Goal: Information Seeking & Learning: Learn about a topic

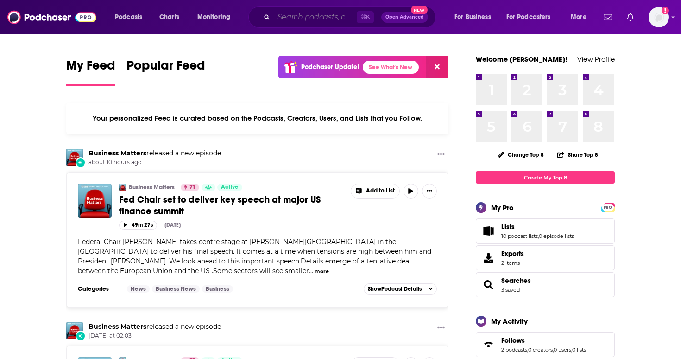
click at [347, 12] on input "Search podcasts, credits, & more..." at bounding box center [315, 17] width 83 height 15
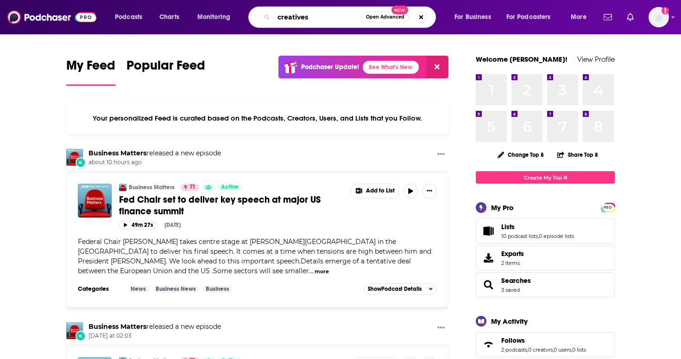
type input "creatives"
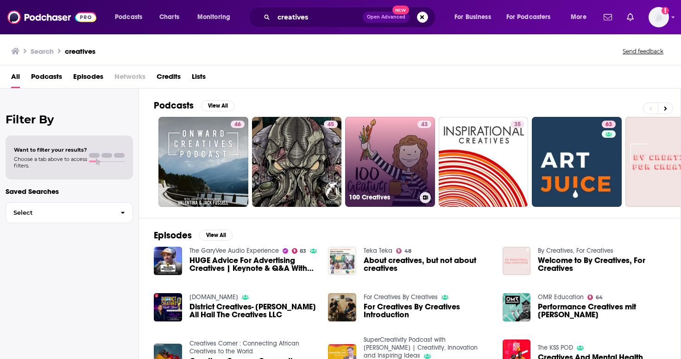
click at [363, 154] on link "43 100 Creatives" at bounding box center [390, 162] width 90 height 90
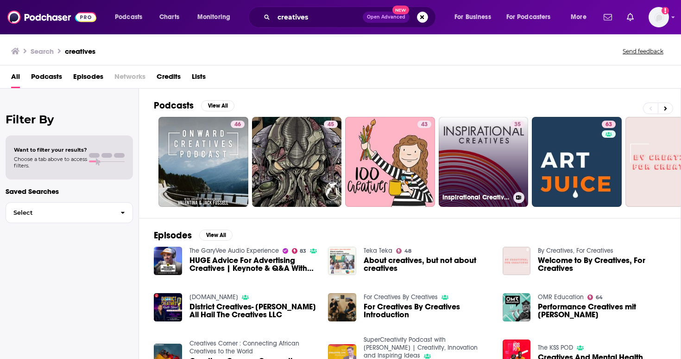
click at [451, 145] on link "35 Inspirational Creatives" at bounding box center [484, 162] width 90 height 90
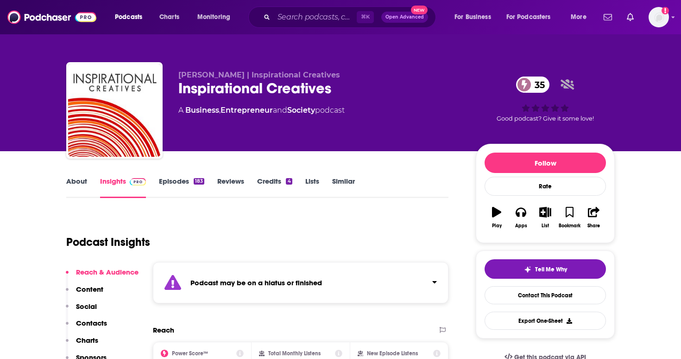
click at [181, 185] on link "Episodes 183" at bounding box center [181, 187] width 45 height 21
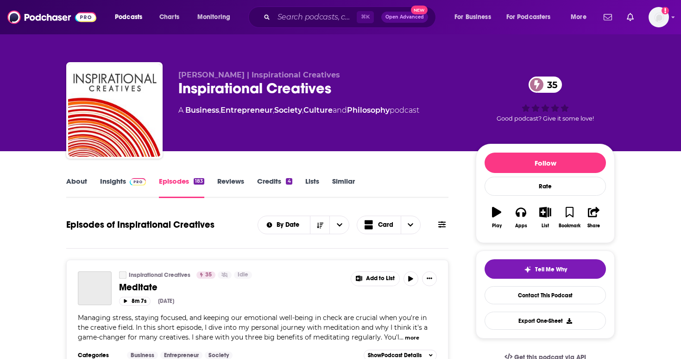
scroll to position [3, 0]
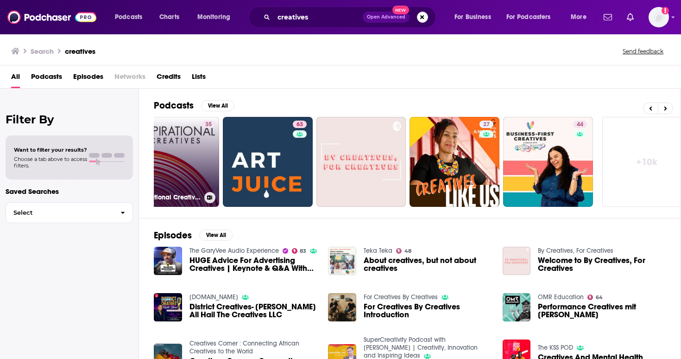
scroll to position [0, 324]
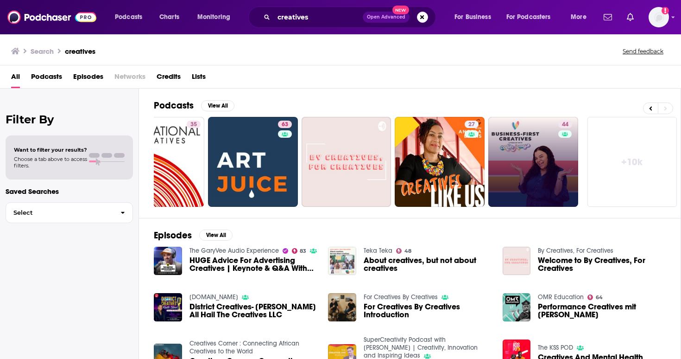
click at [510, 167] on link "44" at bounding box center [534, 162] width 90 height 90
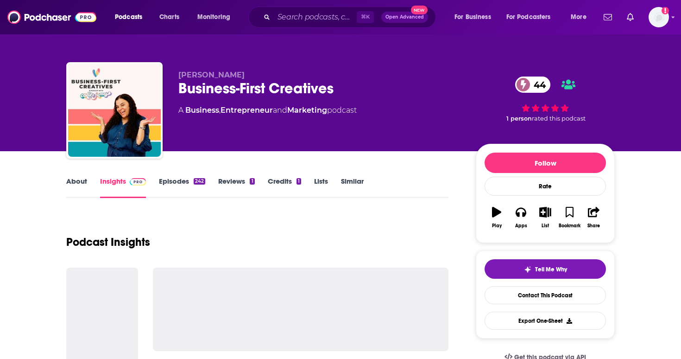
click at [181, 184] on link "Episodes 242" at bounding box center [182, 187] width 46 height 21
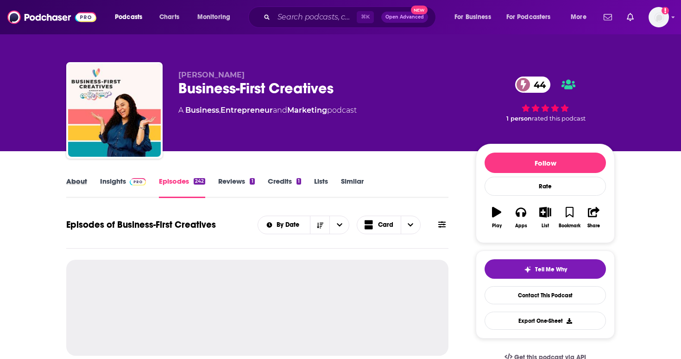
click at [88, 183] on div "About" at bounding box center [83, 187] width 34 height 21
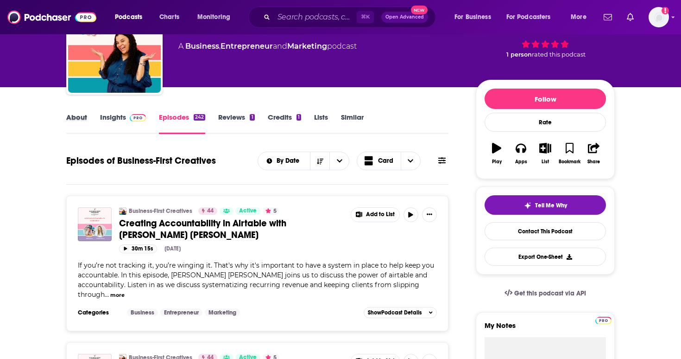
scroll to position [59, 0]
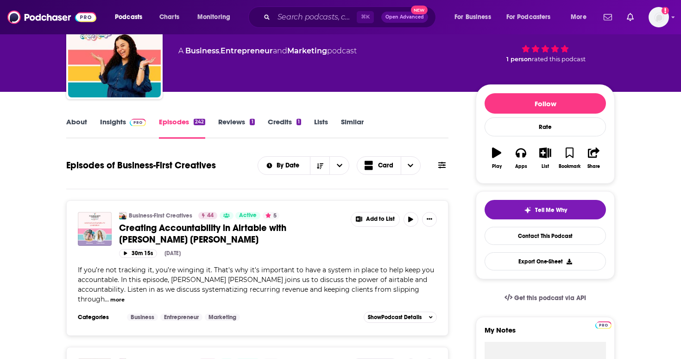
click at [71, 131] on link "About" at bounding box center [76, 127] width 21 height 21
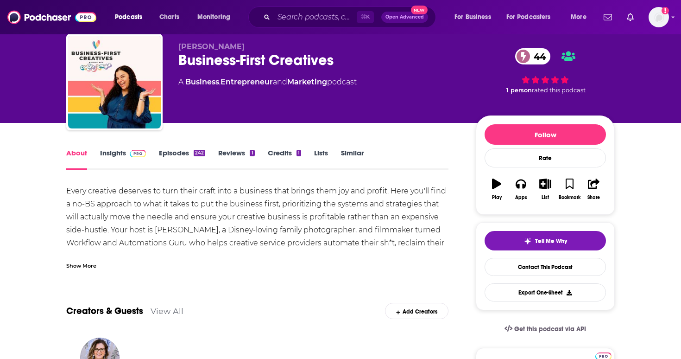
scroll to position [31, 0]
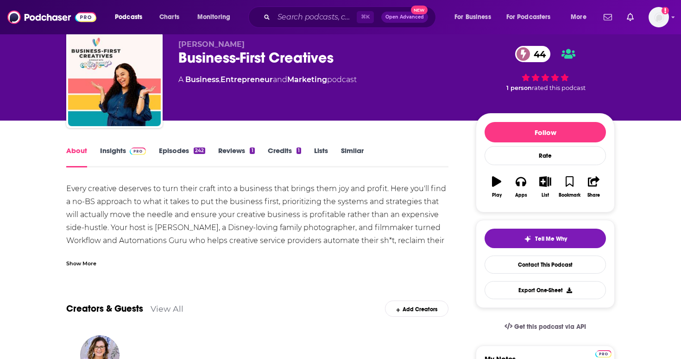
click at [193, 155] on link "Episodes 242" at bounding box center [182, 156] width 46 height 21
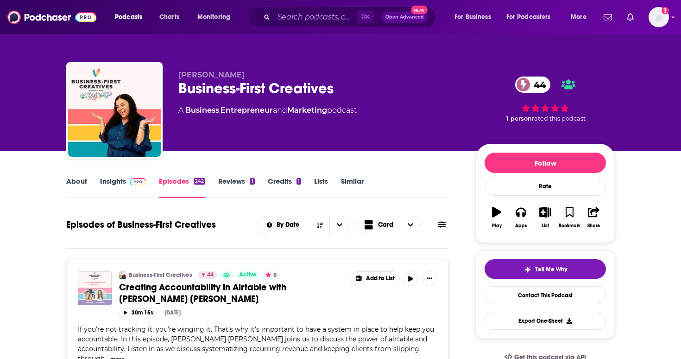
click at [101, 181] on link "Insights" at bounding box center [123, 187] width 46 height 21
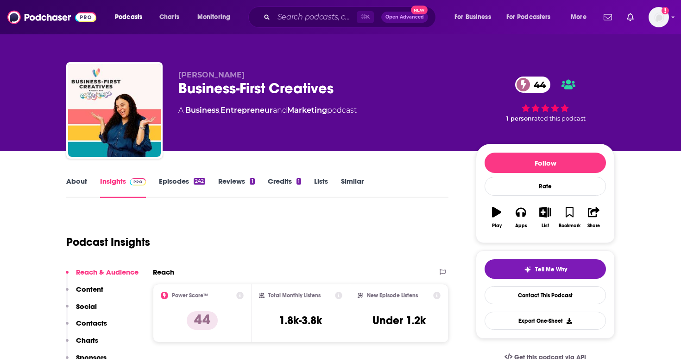
click at [76, 184] on link "About" at bounding box center [76, 187] width 21 height 21
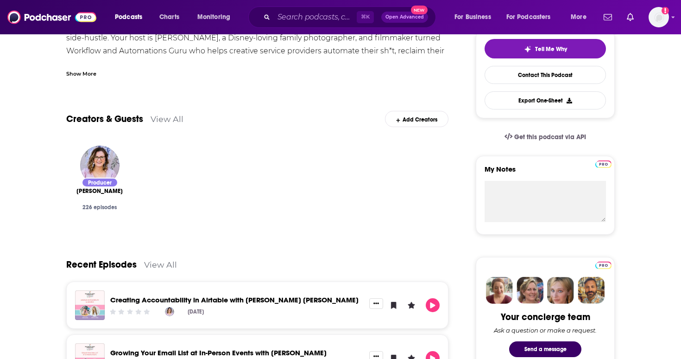
scroll to position [103, 0]
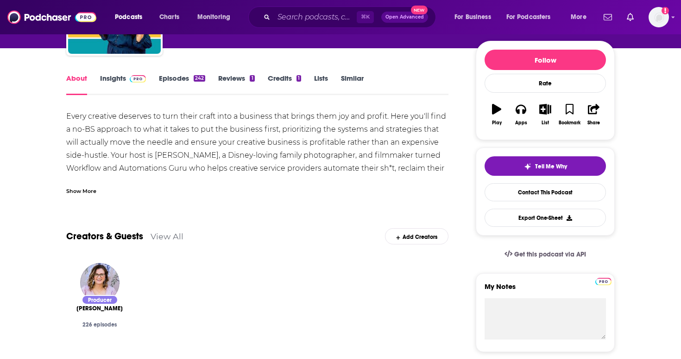
click at [118, 86] on link "Insights" at bounding box center [123, 84] width 46 height 21
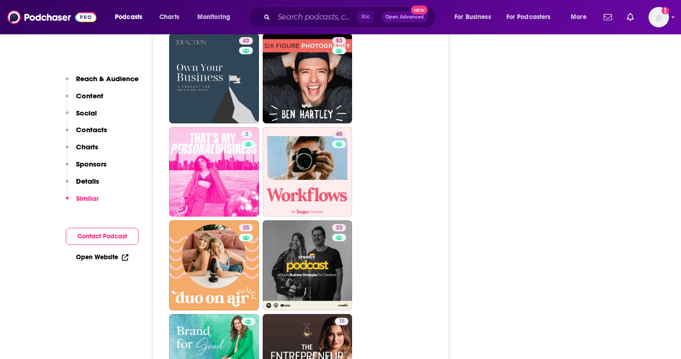
scroll to position [1436, 0]
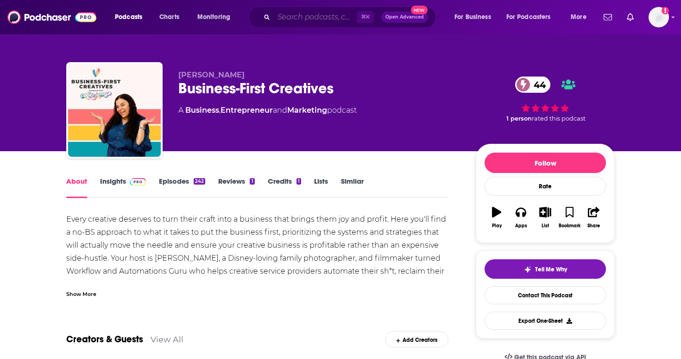
click at [279, 12] on input "Search podcasts, credits, & more..." at bounding box center [315, 17] width 83 height 15
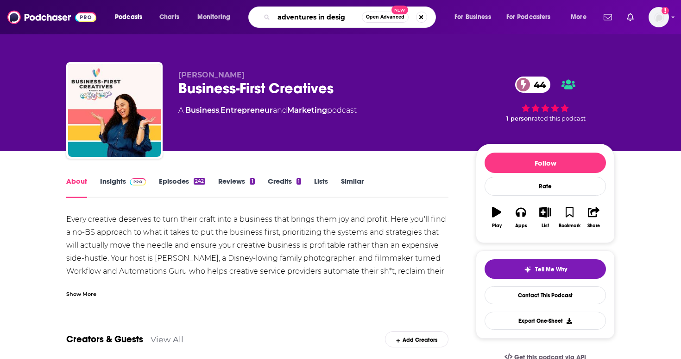
type input "adventures in design"
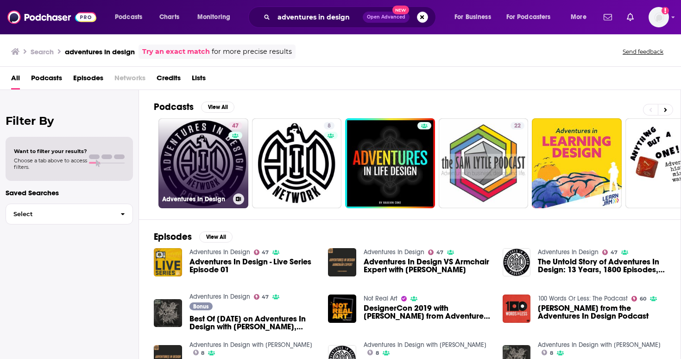
click at [222, 174] on link "47 Adventures In Design" at bounding box center [204, 163] width 90 height 90
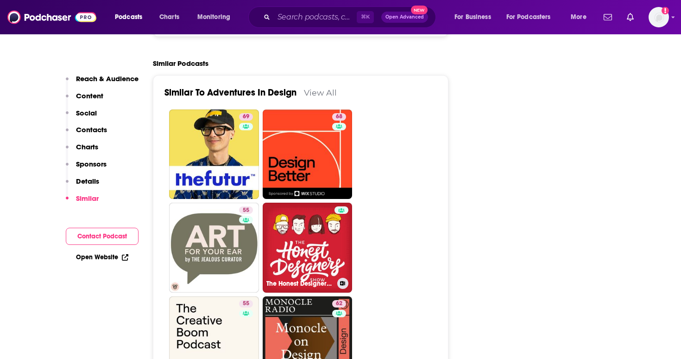
scroll to position [1650, 0]
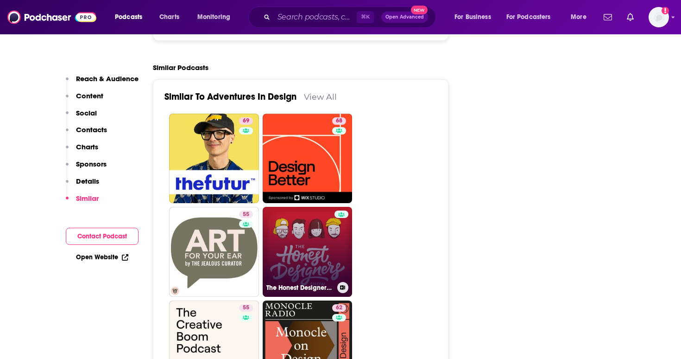
click at [287, 207] on link "The Honest Designers Show" at bounding box center [308, 252] width 90 height 90
type input "https://www.podchaser.com/podcasts/the-honest-designers-show-244479"
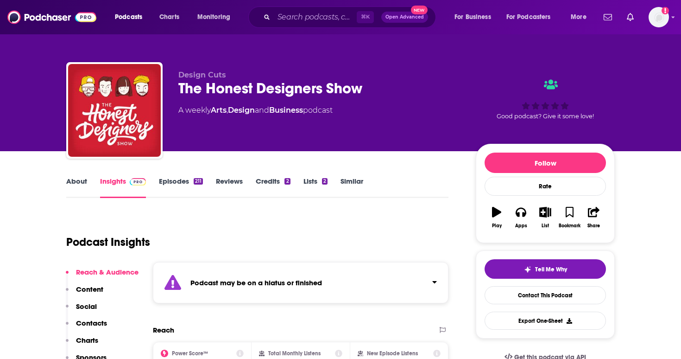
click at [186, 180] on link "Episodes 211" at bounding box center [181, 187] width 44 height 21
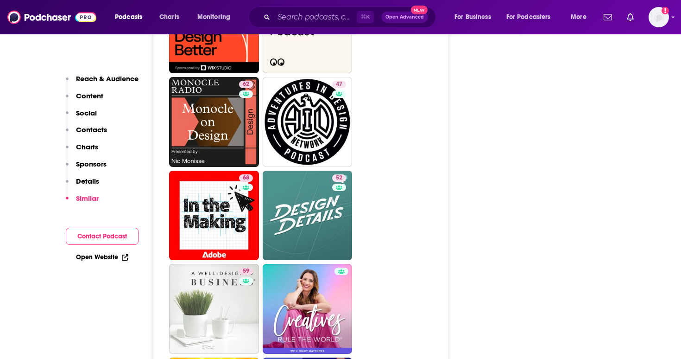
scroll to position [1885, 0]
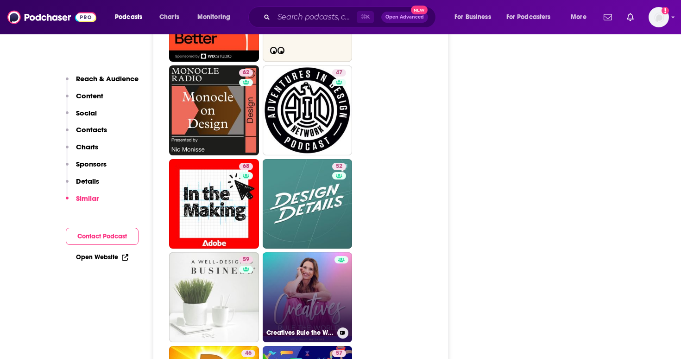
click at [300, 264] on link "Creatives Rule the World" at bounding box center [308, 297] width 90 height 90
type input "https://www.podchaser.com/podcasts/creatives-rule-the-world-6221"
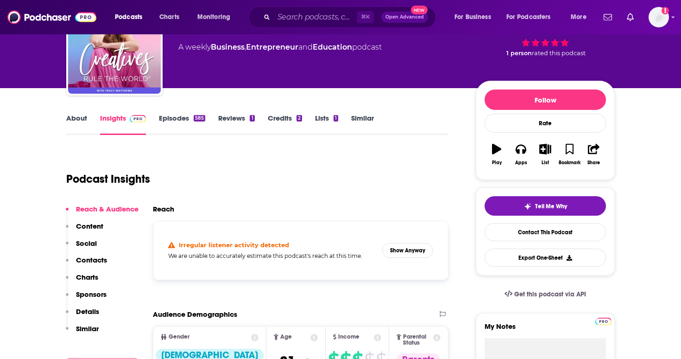
scroll to position [64, 0]
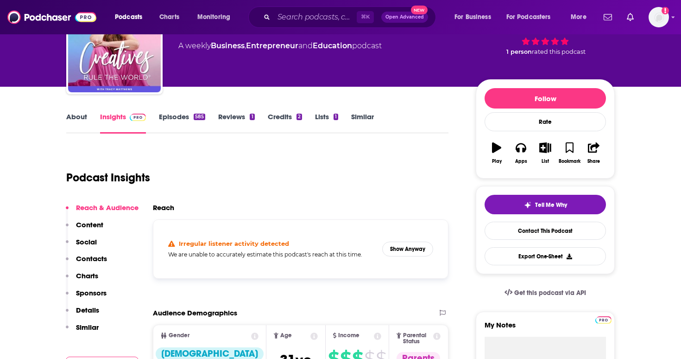
click at [180, 116] on link "Episodes 585" at bounding box center [182, 122] width 46 height 21
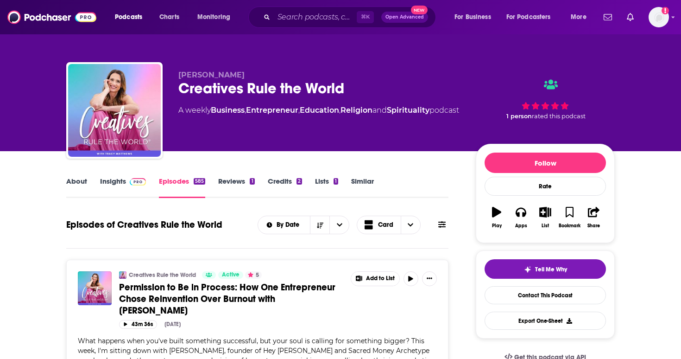
click at [108, 181] on link "Insights" at bounding box center [123, 187] width 46 height 21
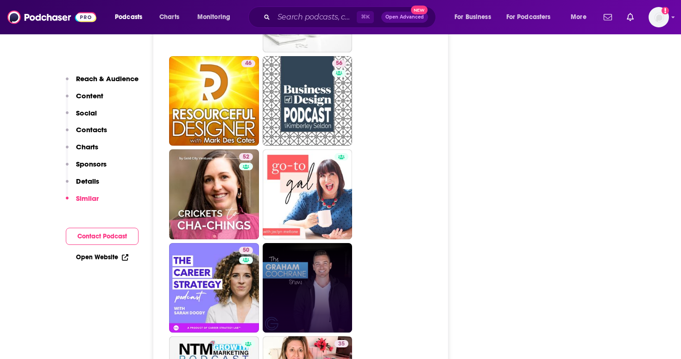
scroll to position [1986, 0]
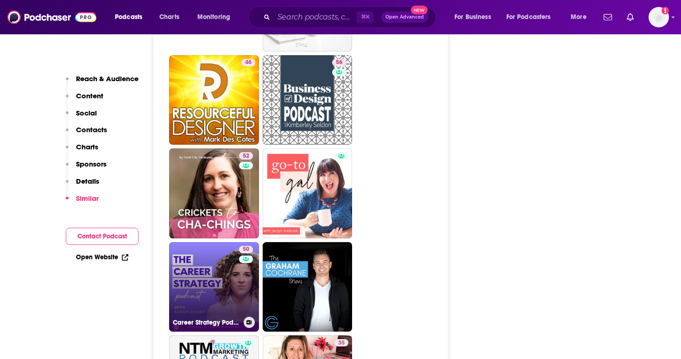
click at [219, 248] on link "50 Career Strategy Podcast with Sarah Doody | UX, Product Design, UX Research" at bounding box center [214, 287] width 90 height 90
type input "https://www.podchaser.com/podcasts/career-strategy-podcast-with-s-5206226"
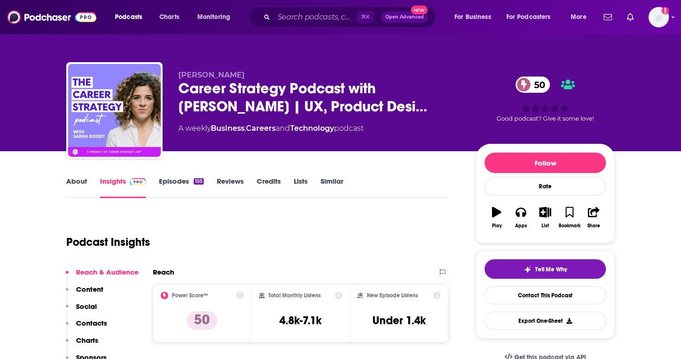
click at [79, 183] on link "About" at bounding box center [76, 187] width 21 height 21
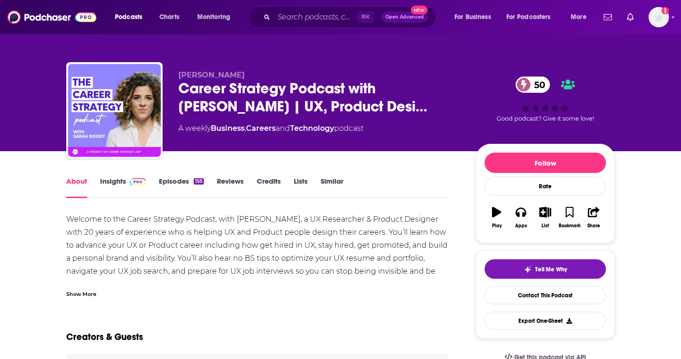
click at [175, 178] on link "Episodes 155" at bounding box center [181, 187] width 45 height 21
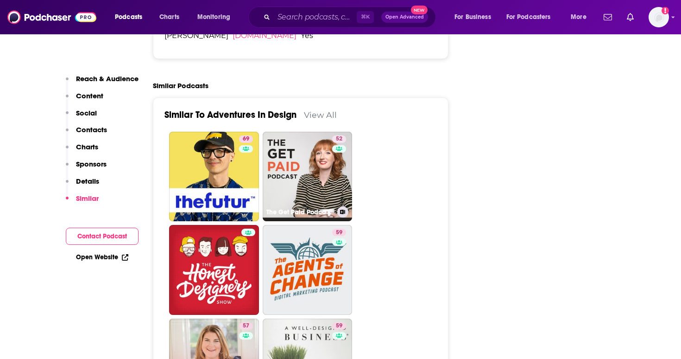
scroll to position [1637, 0]
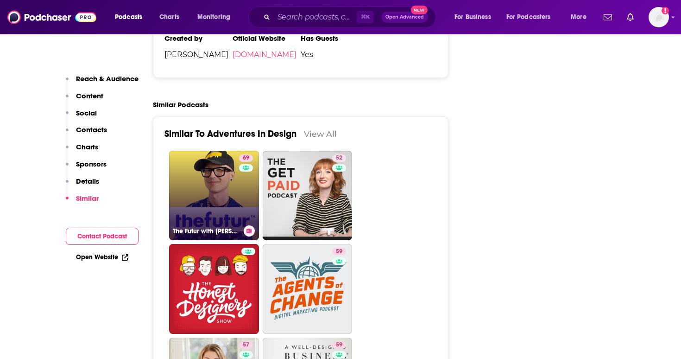
click at [218, 151] on link "69 The Futur with Chris Do" at bounding box center [214, 196] width 90 height 90
type input "https://www.podchaser.com/podcasts/the-futur-with-chris-do-243827"
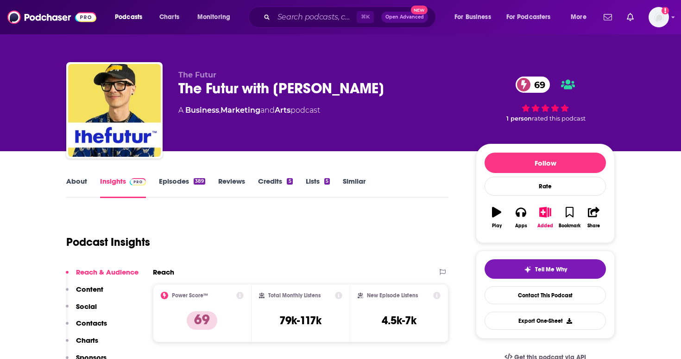
click at [186, 184] on link "Episodes 389" at bounding box center [182, 187] width 46 height 21
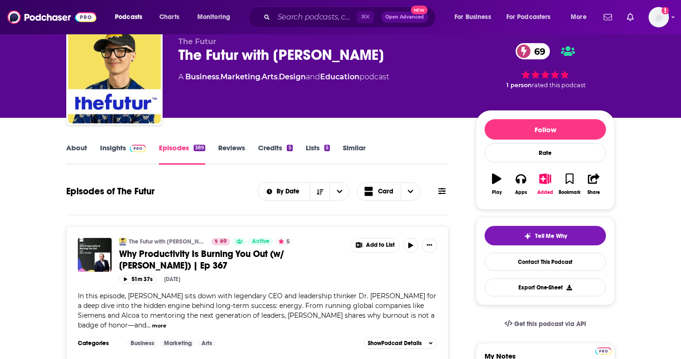
scroll to position [68, 0]
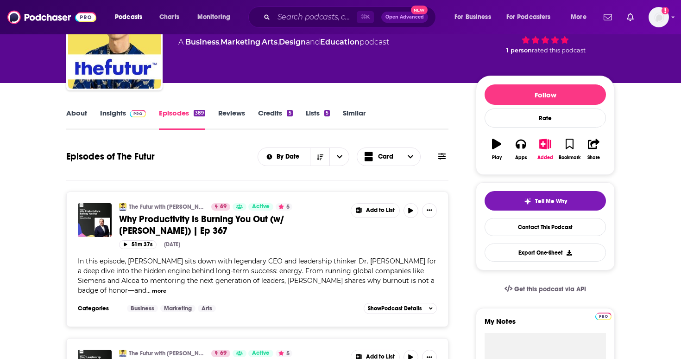
click at [117, 122] on link "Insights" at bounding box center [123, 118] width 46 height 21
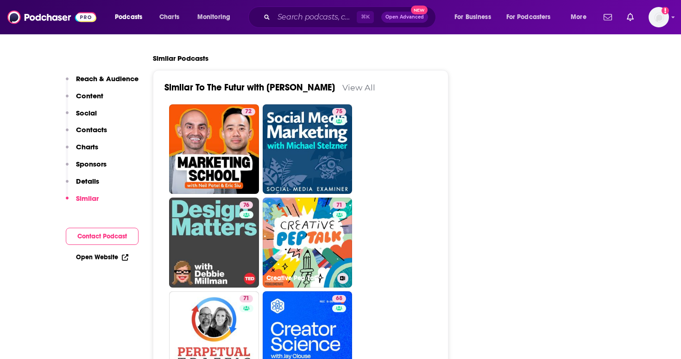
scroll to position [2012, 0]
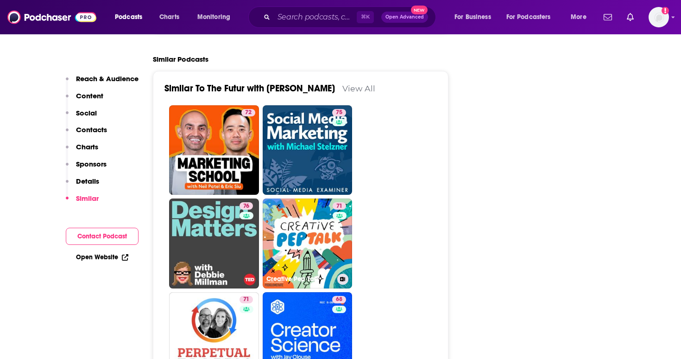
click at [271, 198] on link "71 Creative Pep Talk" at bounding box center [308, 243] width 90 height 90
type input "https://www.podchaser.com/podcasts/creative-pep-talk-117723"
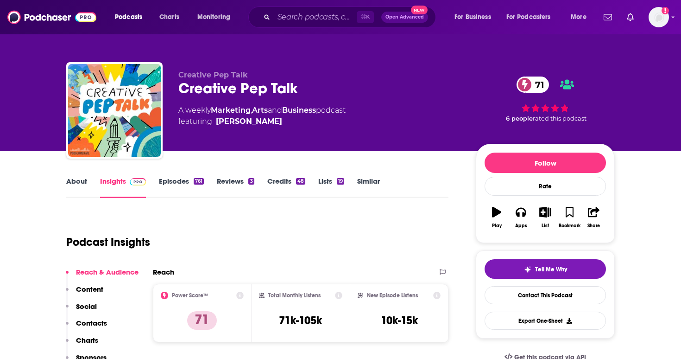
click at [177, 186] on link "Episodes 761" at bounding box center [181, 187] width 45 height 21
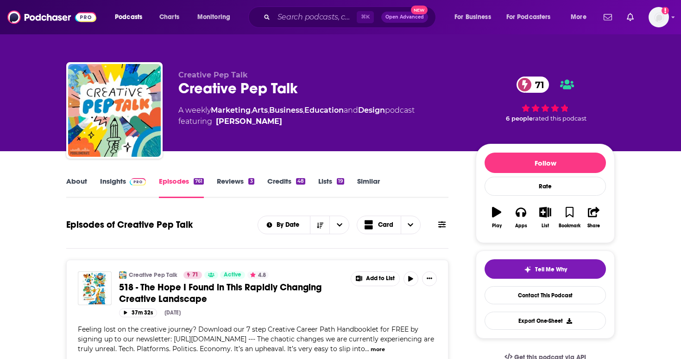
click at [120, 184] on link "Insights" at bounding box center [123, 187] width 46 height 21
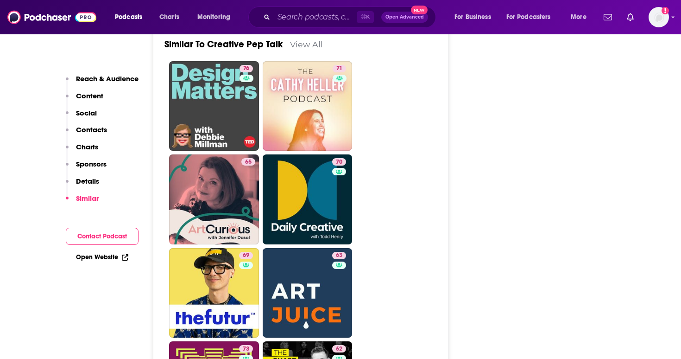
scroll to position [1973, 0]
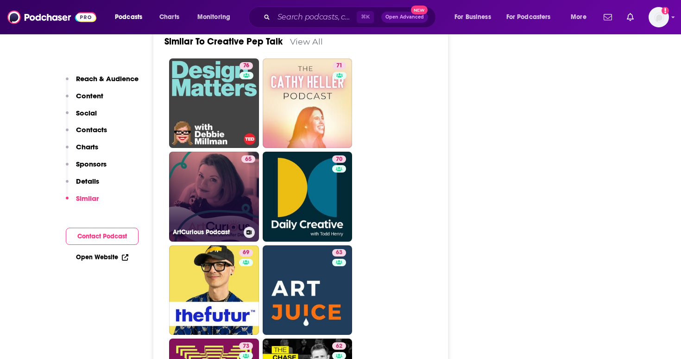
click at [218, 161] on link "65 ArtCurious Podcast" at bounding box center [214, 197] width 90 height 90
type input "https://www.podchaser.com/podcasts/artcurious-podcast-230928"
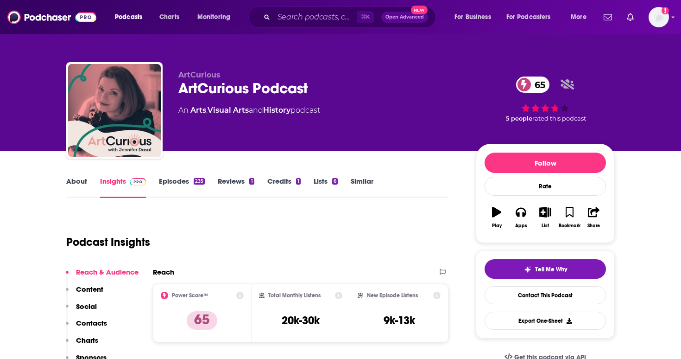
click at [82, 189] on link "About" at bounding box center [76, 187] width 21 height 21
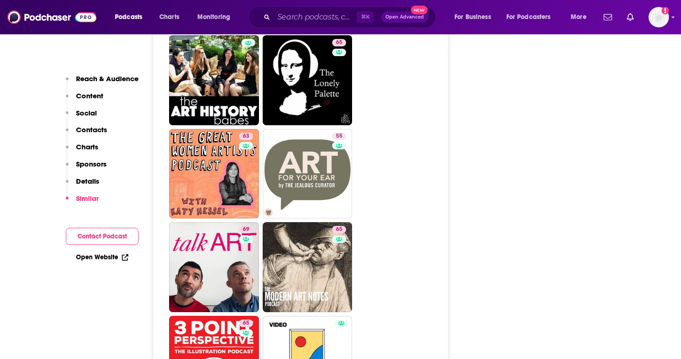
scroll to position [1943, 0]
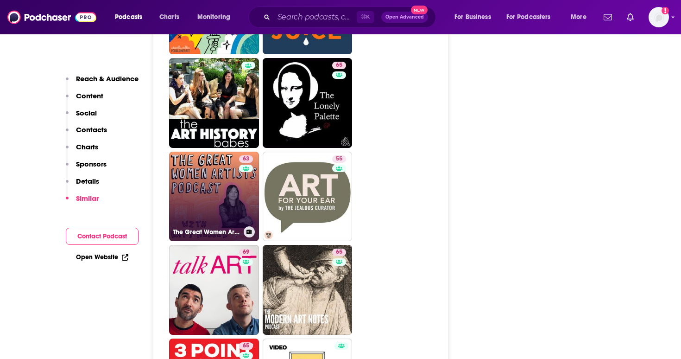
click at [210, 172] on link "63 The Great Women Artists" at bounding box center [214, 197] width 90 height 90
type input "https://www.podchaser.com/podcasts/the-great-women-artists-940105"
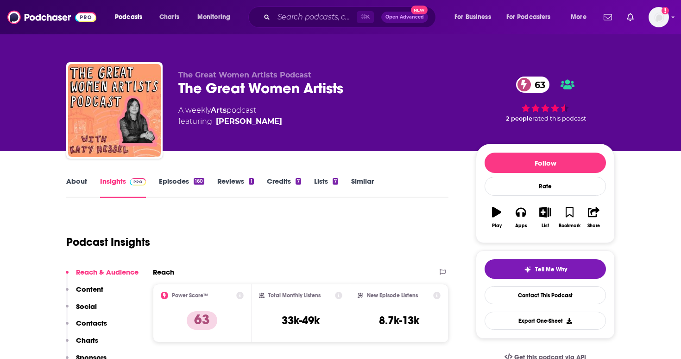
click at [192, 180] on link "Episodes 160" at bounding box center [181, 187] width 45 height 21
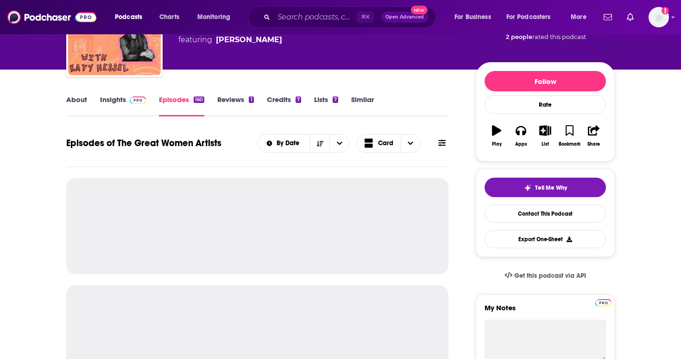
scroll to position [159, 0]
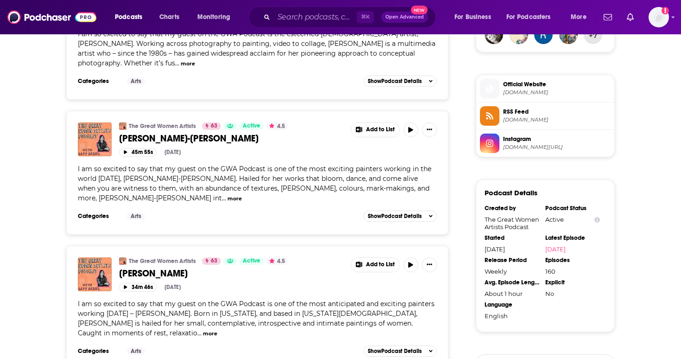
scroll to position [712, 0]
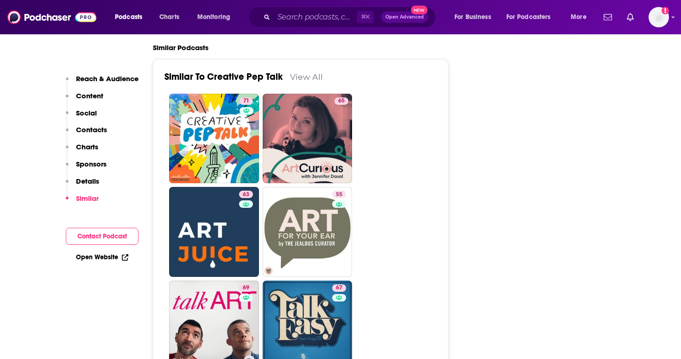
scroll to position [1939, 0]
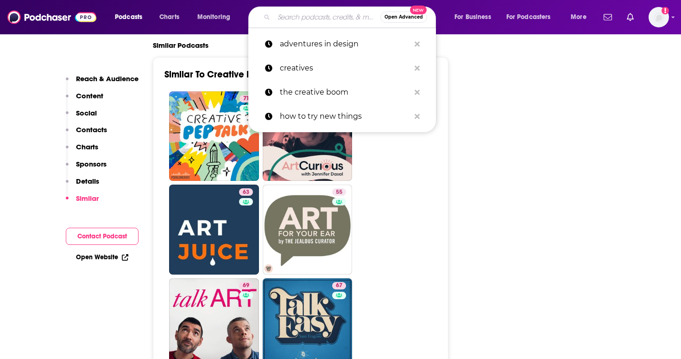
click at [305, 11] on input "Search podcasts, credits, & more..." at bounding box center [327, 17] width 107 height 15
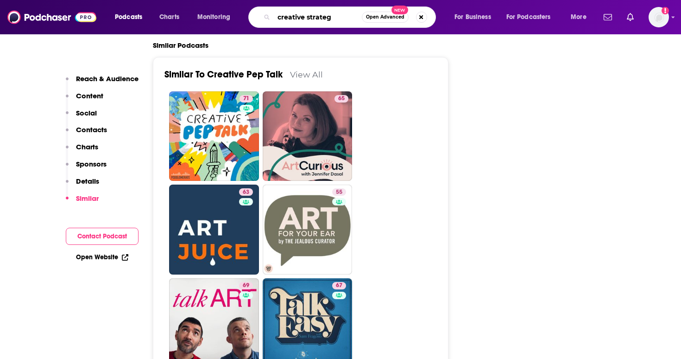
type input "creative strategy"
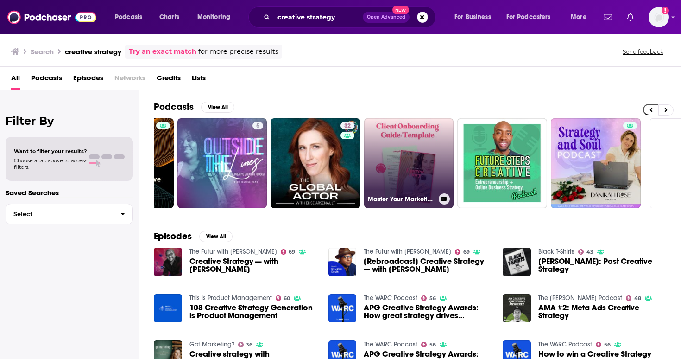
scroll to position [0, 324]
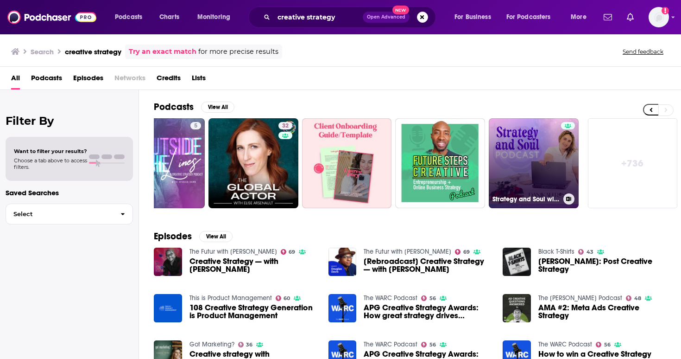
click at [496, 152] on link "Strategy and Soul with [PERSON_NAME] Creative" at bounding box center [534, 163] width 90 height 90
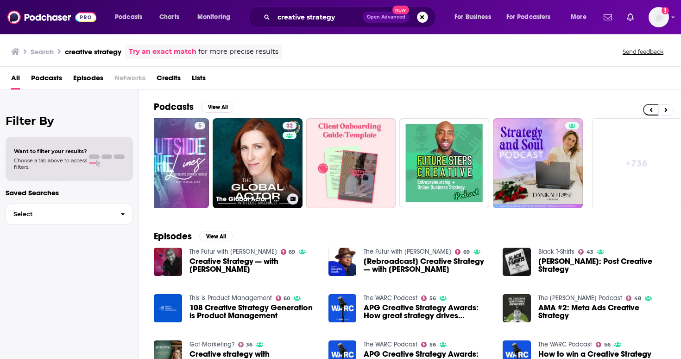
scroll to position [0, 324]
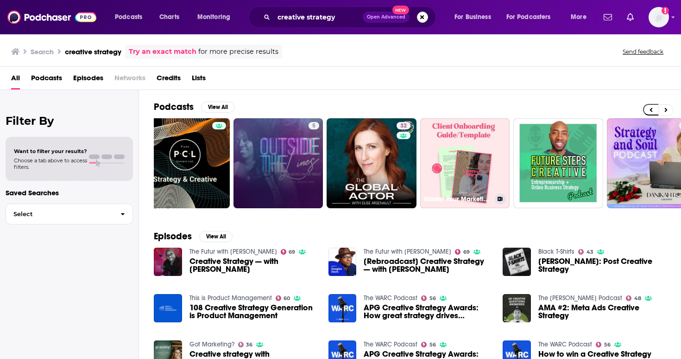
scroll to position [0, 324]
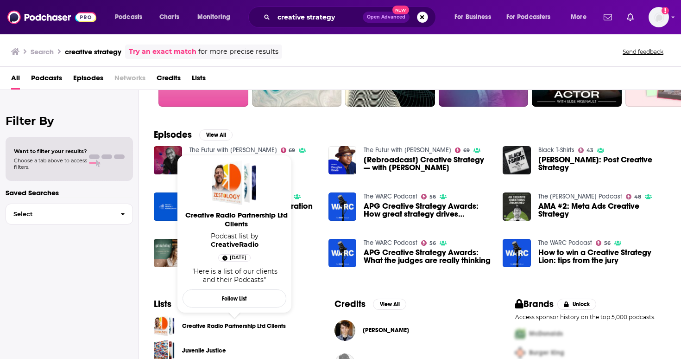
scroll to position [99, 0]
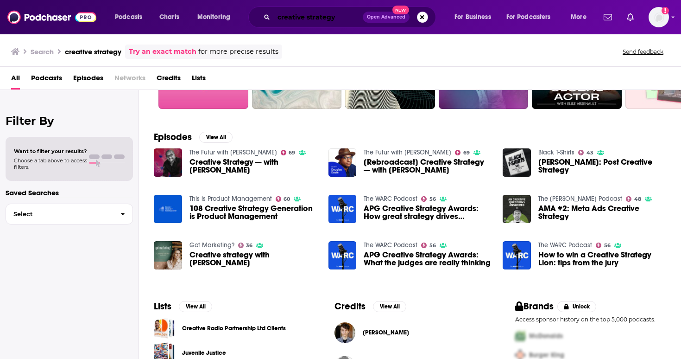
click at [334, 19] on input "creative strategy" at bounding box center [318, 17] width 89 height 15
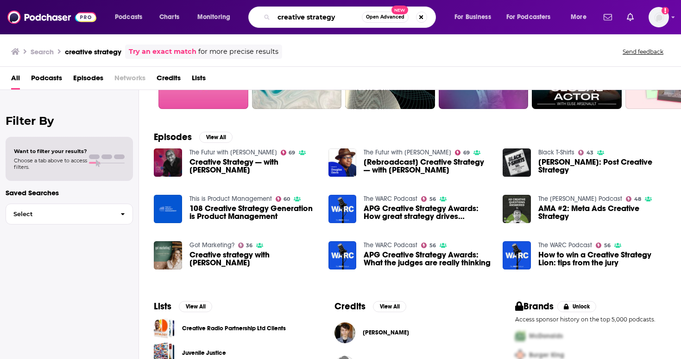
click at [334, 19] on input "creative strategy" at bounding box center [318, 17] width 88 height 15
type input "c"
type input "strategists"
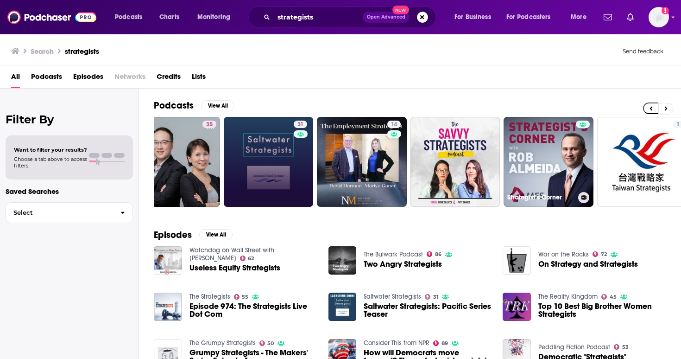
scroll to position [0, 259]
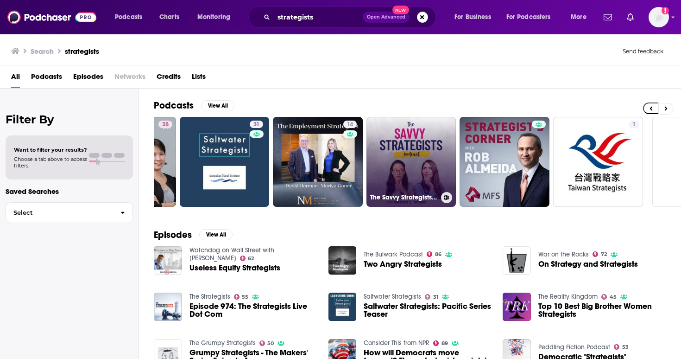
click at [420, 164] on link "The Savvy Strategists Podcast" at bounding box center [412, 162] width 90 height 90
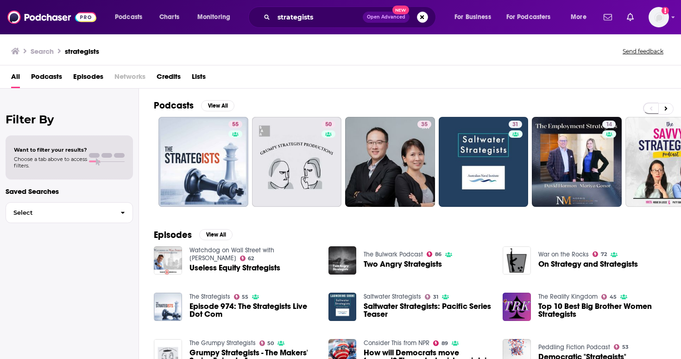
scroll to position [165, 0]
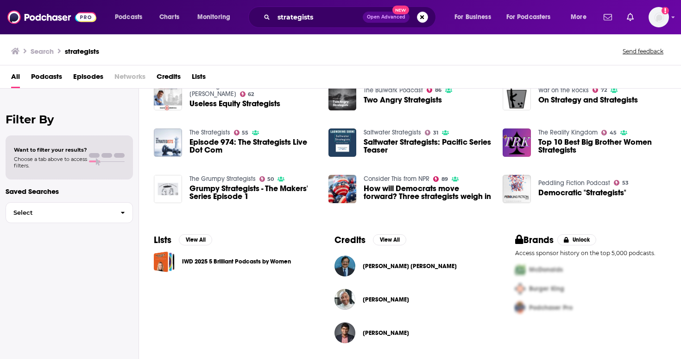
click at [273, 269] on span "IWD 2025 5 Brilliant Podcasts by Women" at bounding box center [236, 261] width 109 height 21
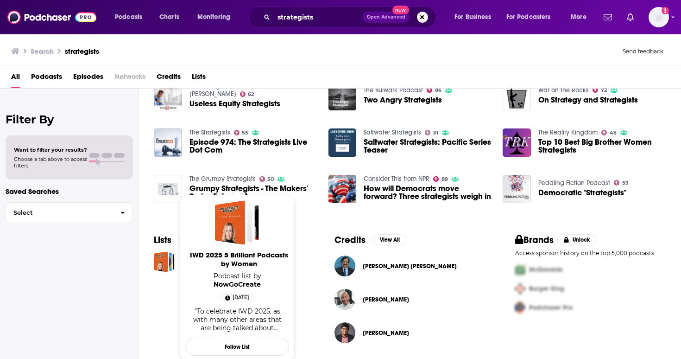
click at [274, 261] on span "IWD 2025 5 Brilliant Podcasts by Women" at bounding box center [239, 259] width 104 height 18
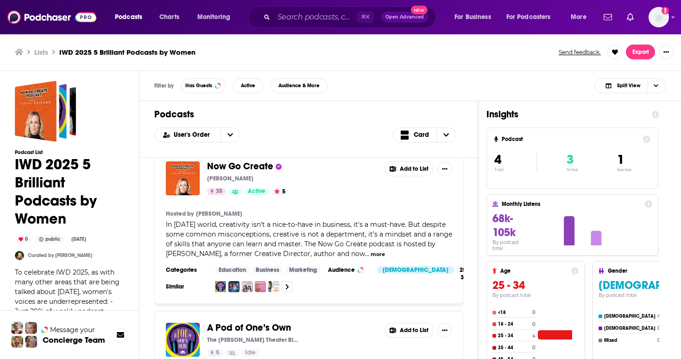
scroll to position [20, 0]
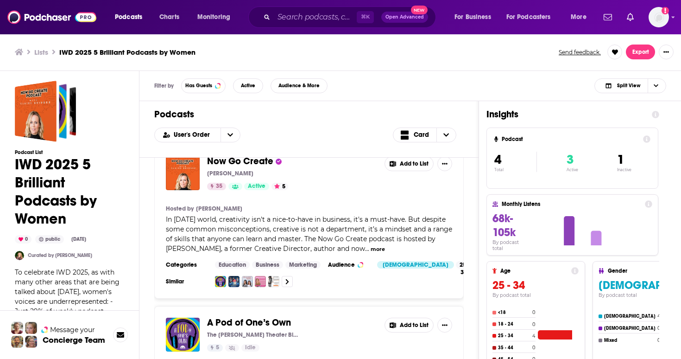
click at [242, 162] on span "Now Go Create" at bounding box center [240, 161] width 66 height 12
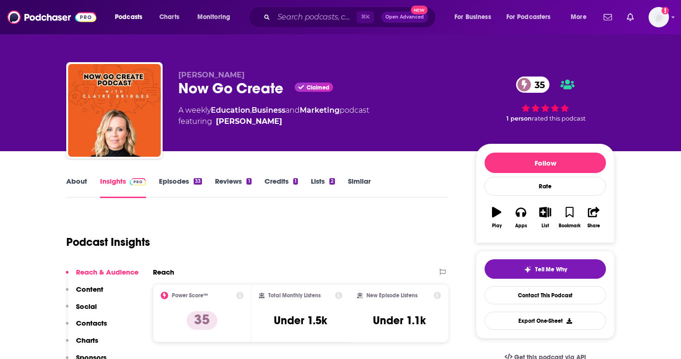
click at [80, 188] on link "About" at bounding box center [76, 187] width 21 height 21
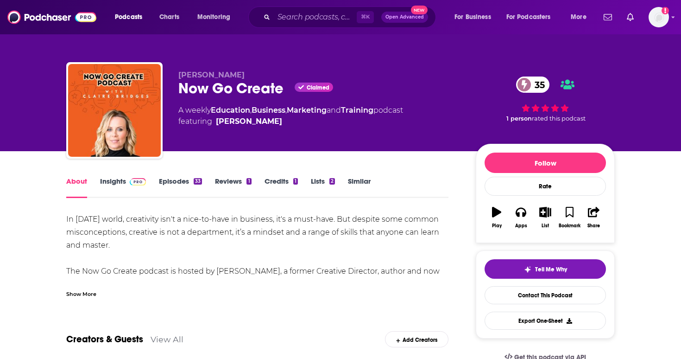
click at [91, 291] on div "Show More" at bounding box center [81, 293] width 30 height 9
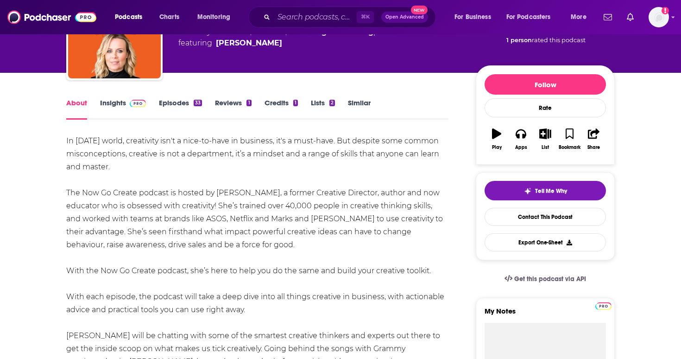
scroll to position [84, 0]
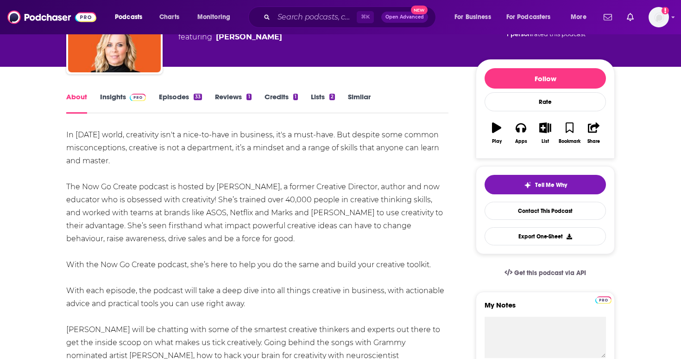
click at [191, 104] on link "Episodes 33" at bounding box center [180, 102] width 43 height 21
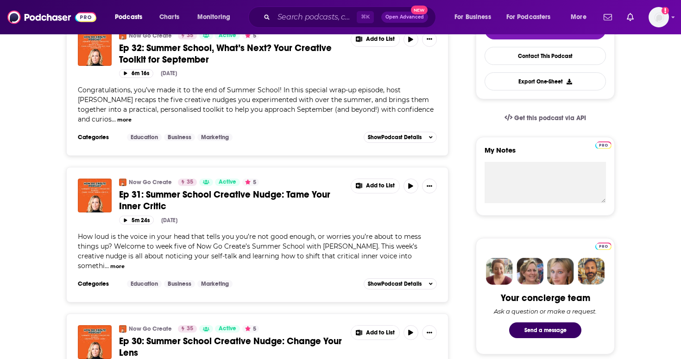
scroll to position [270, 0]
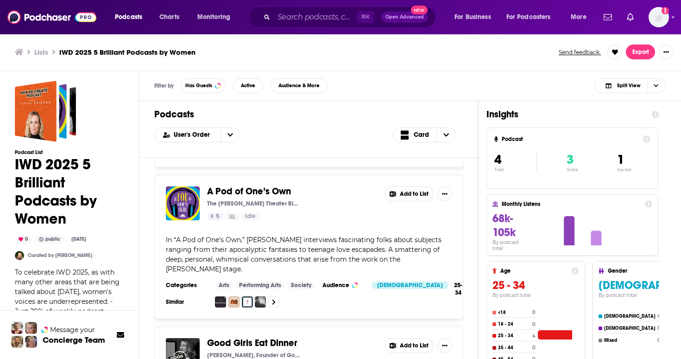
scroll to position [139, 0]
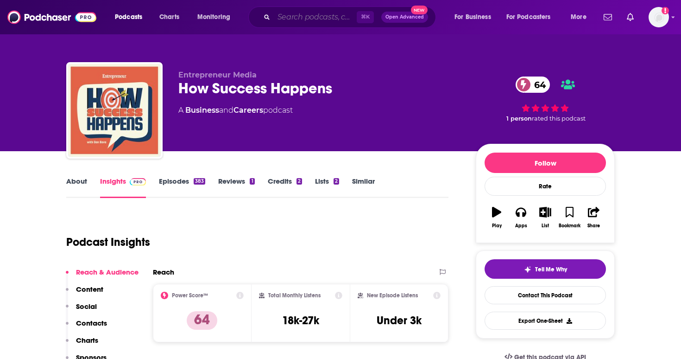
click at [311, 14] on input "Search podcasts, credits, & more..." at bounding box center [315, 17] width 83 height 15
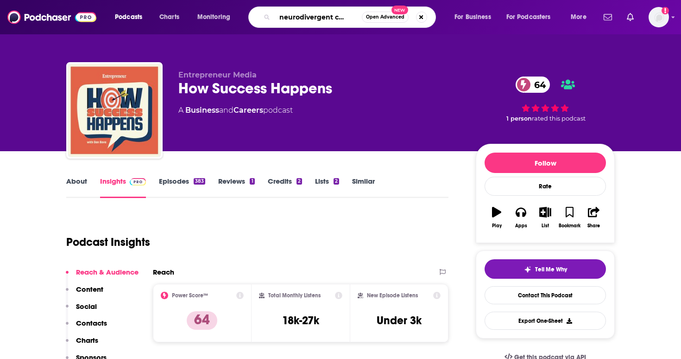
type input "the neurodivergent creative"
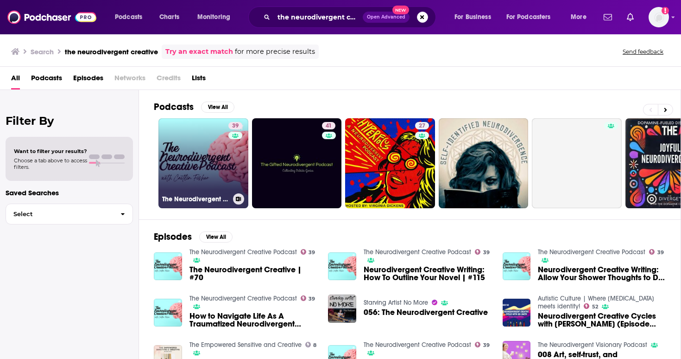
click at [218, 175] on link "39 The Neurodivergent Creative Podcast" at bounding box center [204, 163] width 90 height 90
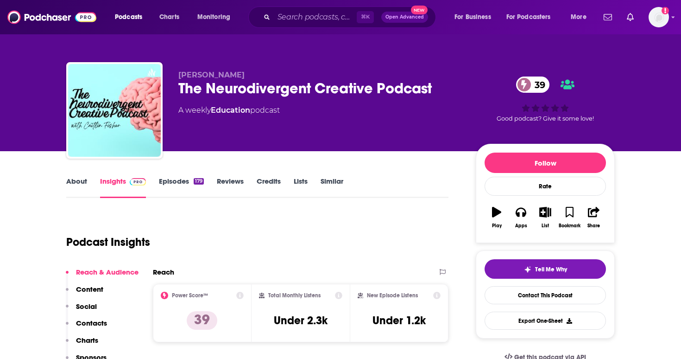
click at [189, 191] on link "Episodes 179" at bounding box center [181, 187] width 45 height 21
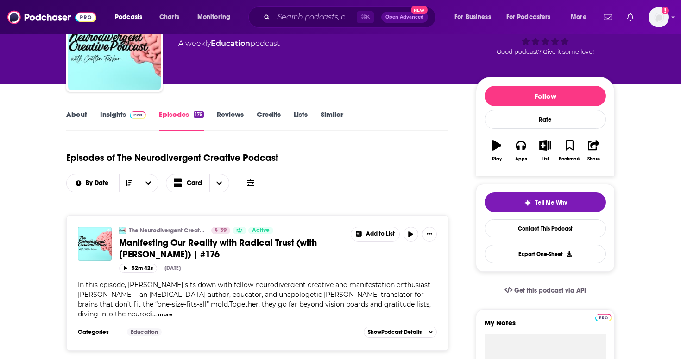
scroll to position [67, 0]
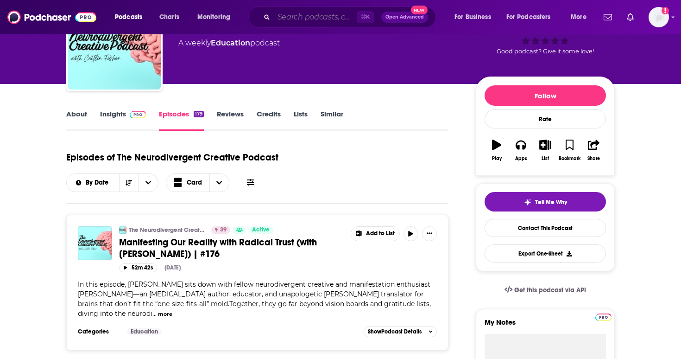
click at [309, 22] on input "Search podcasts, credits, & more..." at bounding box center [315, 17] width 83 height 15
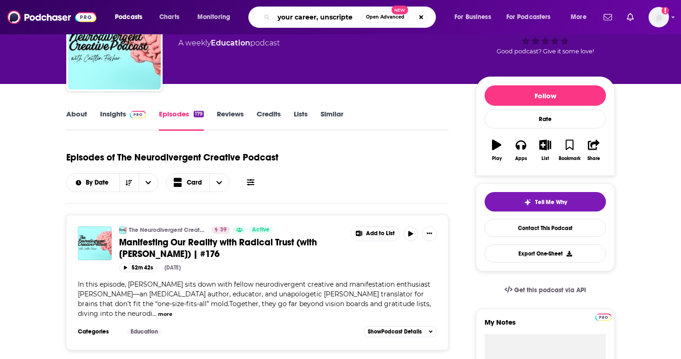
type input "your career, unscripted"
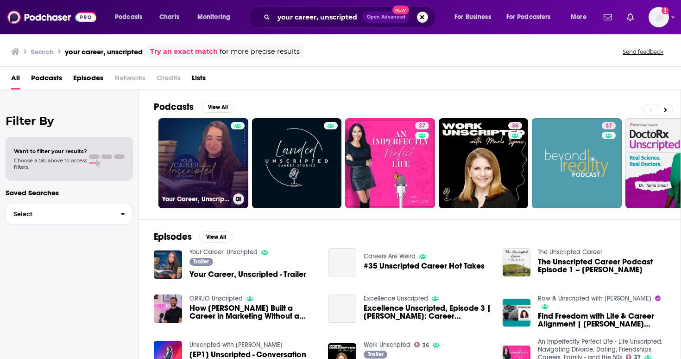
click at [209, 160] on link "Your Career, Unscripted" at bounding box center [204, 163] width 90 height 90
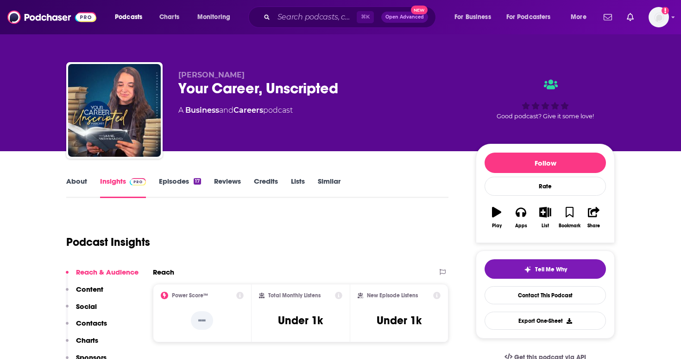
click at [188, 186] on link "Episodes 17" at bounding box center [180, 187] width 42 height 21
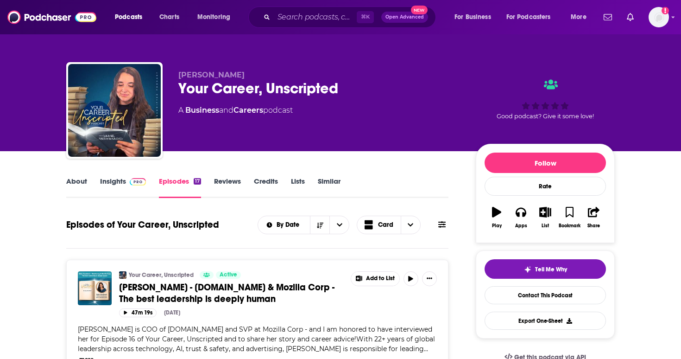
click at [78, 187] on link "About" at bounding box center [76, 187] width 21 height 21
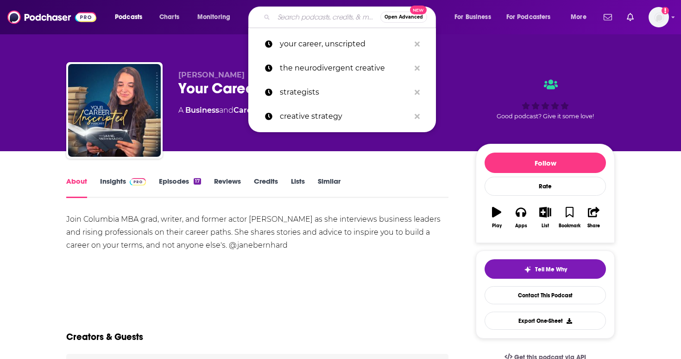
click at [288, 15] on input "Search podcasts, credits, & more..." at bounding box center [327, 17] width 107 height 15
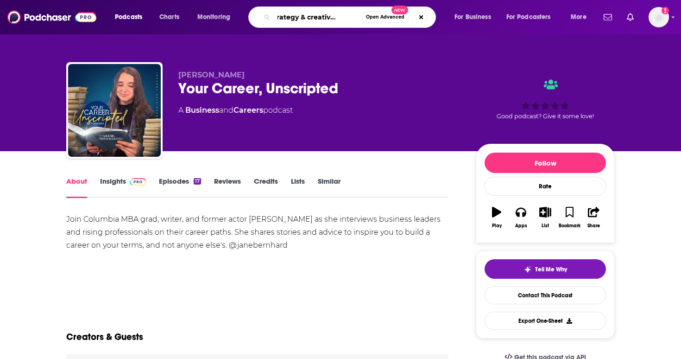
type input "the strategy & creative podcast"
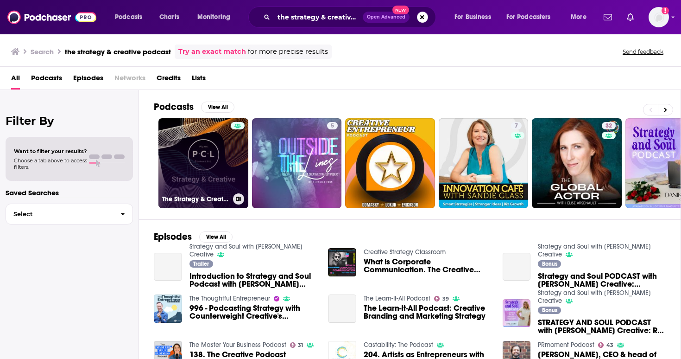
click at [197, 149] on link "The Strategy & Creative Podcast" at bounding box center [204, 163] width 90 height 90
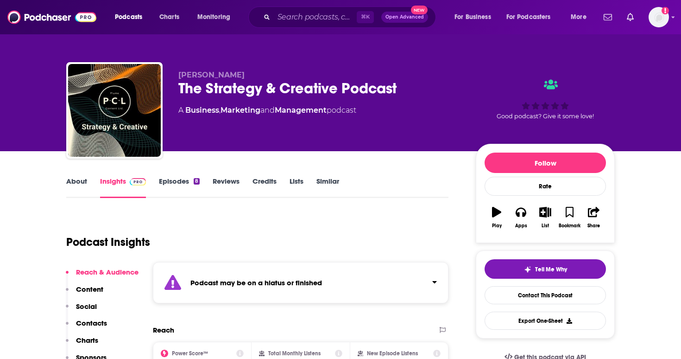
click at [189, 197] on link "Episodes 8" at bounding box center [179, 187] width 41 height 21
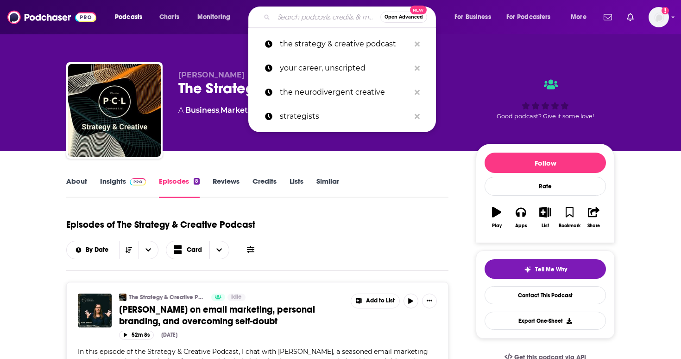
click at [301, 12] on input "Search podcasts, credits, & more..." at bounding box center [327, 17] width 107 height 15
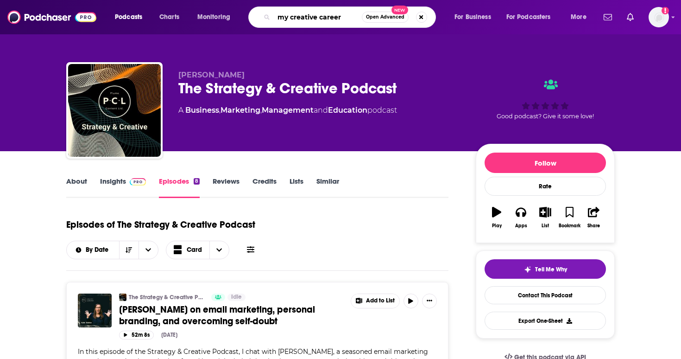
type input "my creative careers"
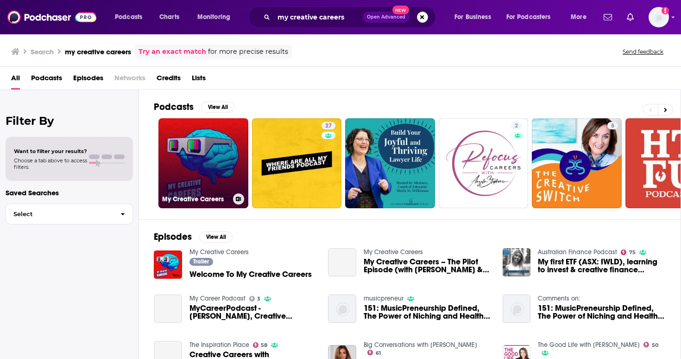
click at [221, 160] on link "My Creative Careers" at bounding box center [204, 163] width 90 height 90
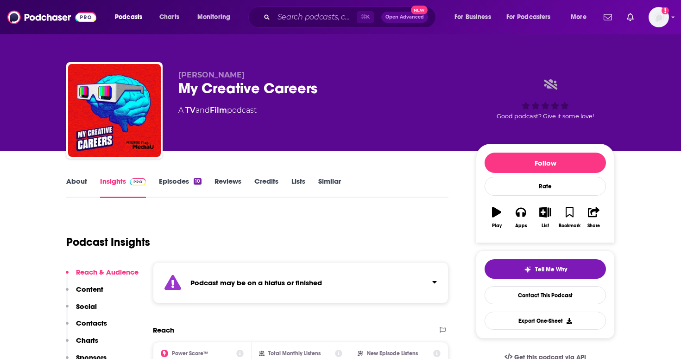
click at [186, 184] on link "Episodes 10" at bounding box center [180, 187] width 43 height 21
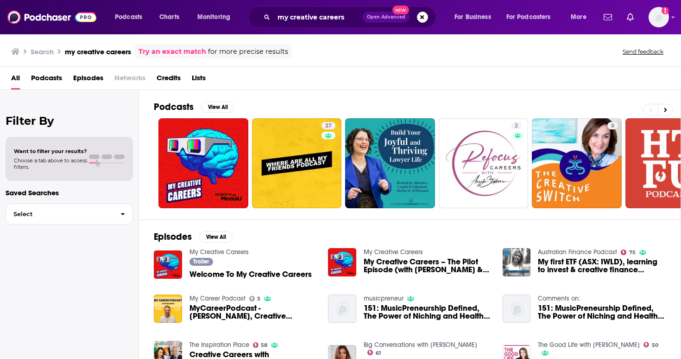
click at [302, 29] on div "Podcasts Charts Monitoring my creative careers Open Advanced New For Business F…" at bounding box center [340, 17] width 681 height 34
click at [308, 16] on input "my creative careers" at bounding box center [318, 17] width 89 height 15
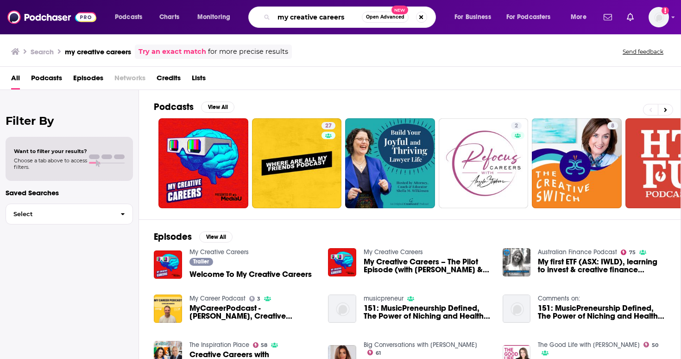
click at [308, 16] on input "my creative careers" at bounding box center [318, 17] width 88 height 15
type input "strategy for creatives"
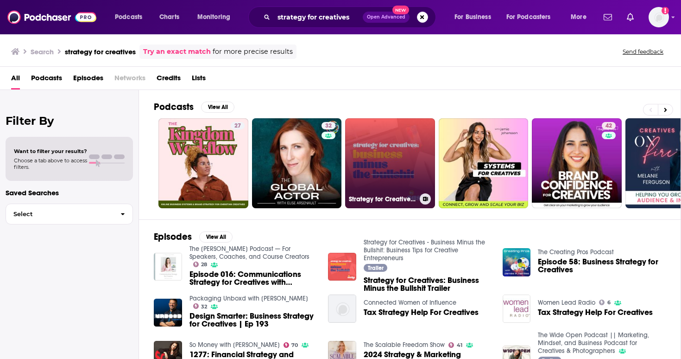
click at [389, 155] on link "Strategy for Creatives - Business Minus the Bullshit: Business Tips for Creativ…" at bounding box center [390, 163] width 90 height 90
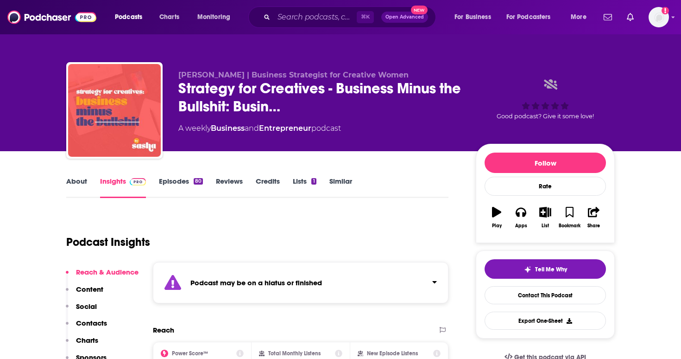
click at [198, 185] on link "Episodes 80" at bounding box center [181, 187] width 44 height 21
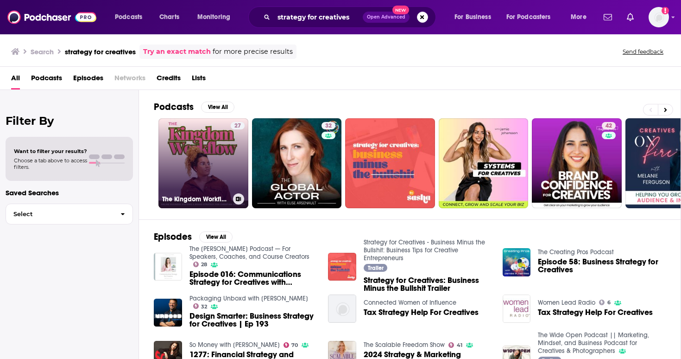
click at [179, 174] on link "27 The Kingdom Workflow | Online Business Systems and Brand Strategy for [DEMOG…" at bounding box center [204, 163] width 90 height 90
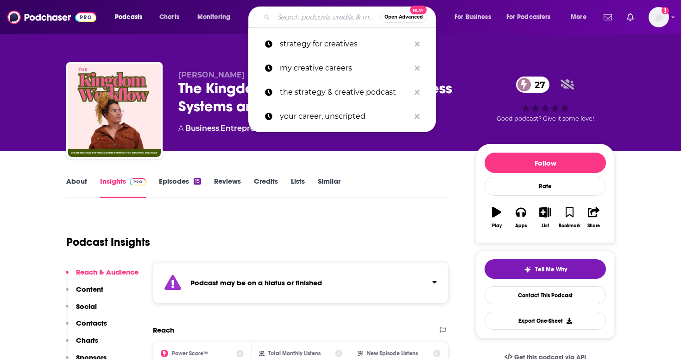
click at [283, 22] on input "Search podcasts, credits, & more..." at bounding box center [327, 17] width 107 height 15
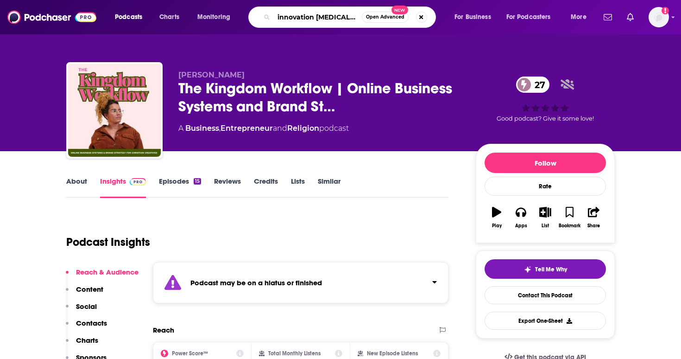
type input "innovation crush"
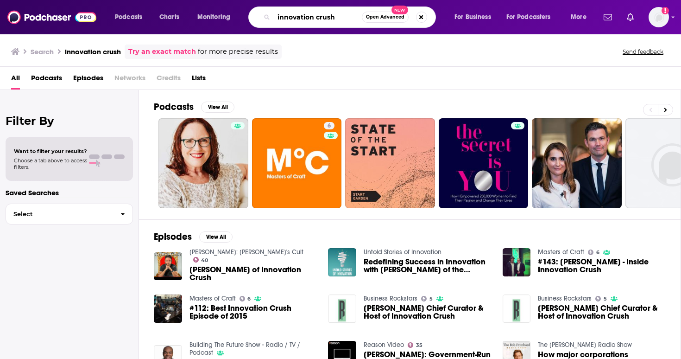
click at [298, 18] on input "innovation crush" at bounding box center [318, 17] width 88 height 15
type input "creator playbooks"
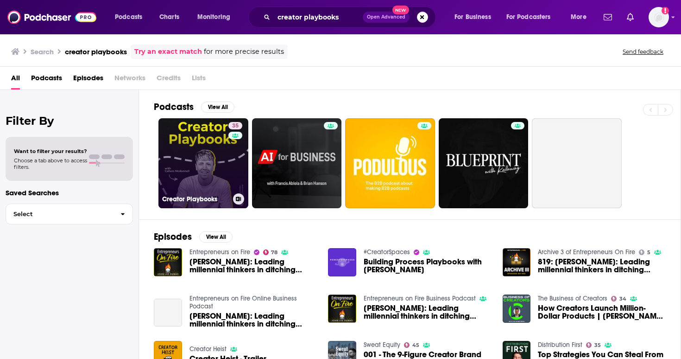
click at [211, 171] on link "35 Creator Playbooks" at bounding box center [204, 163] width 90 height 90
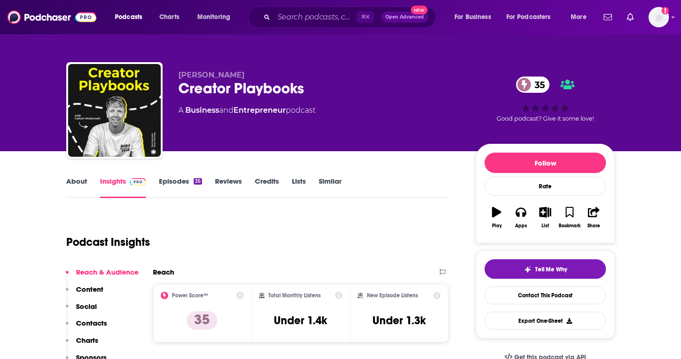
click at [70, 184] on link "About" at bounding box center [76, 187] width 21 height 21
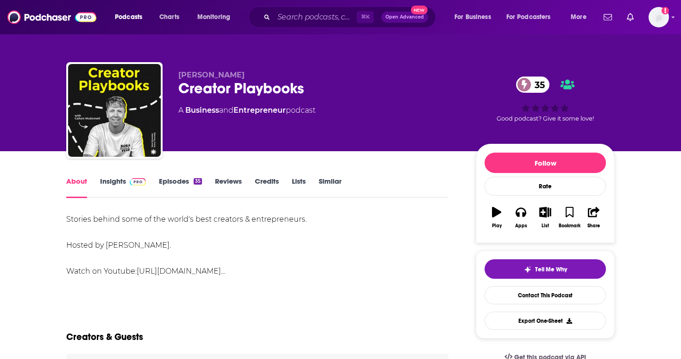
click at [183, 191] on link "Episodes 35" at bounding box center [180, 187] width 43 height 21
